Goal: Check status: Check status

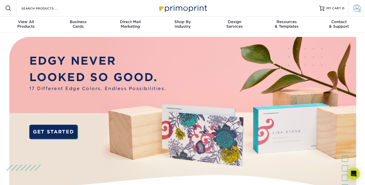
click at [355, 6] on span at bounding box center [356, 8] width 7 height 7
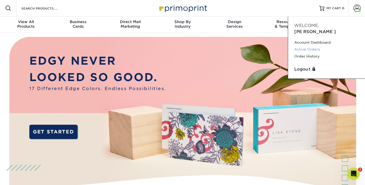
click at [309, 46] on link "Active Orders" at bounding box center [326, 49] width 64 height 7
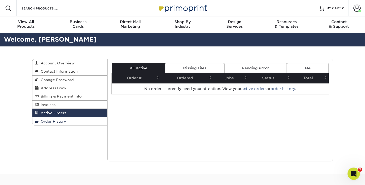
click at [61, 122] on span "Order History" at bounding box center [52, 121] width 27 height 4
